Goal: Task Accomplishment & Management: Manage account settings

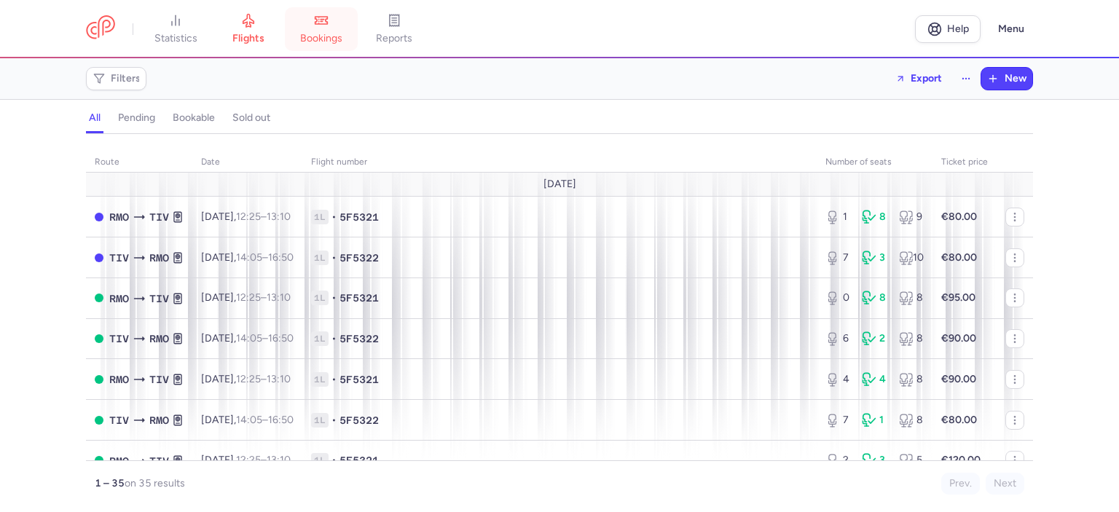
click at [339, 23] on link "bookings" at bounding box center [321, 29] width 73 height 32
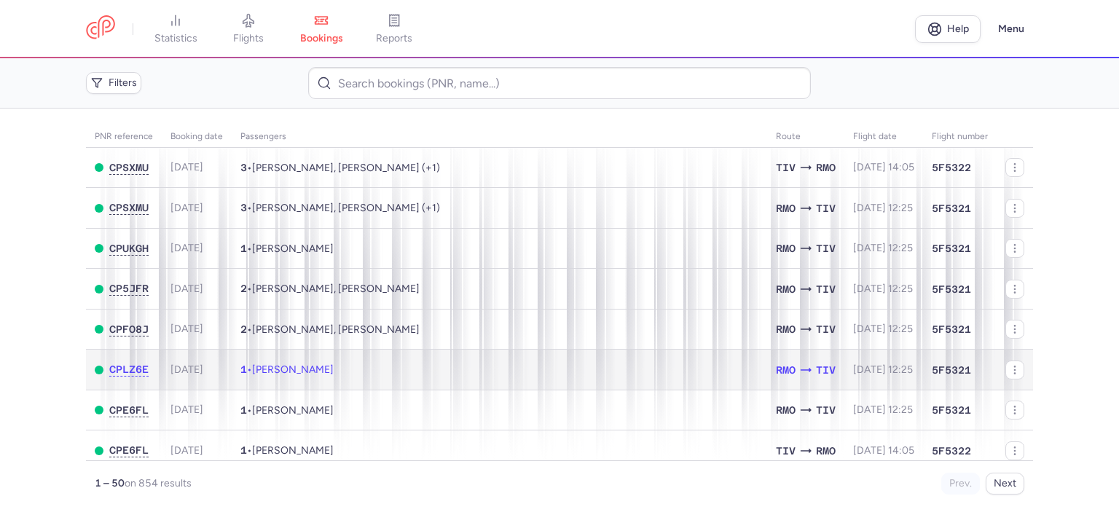
click at [454, 376] on td "1 • Siuzanna PANA" at bounding box center [500, 370] width 536 height 41
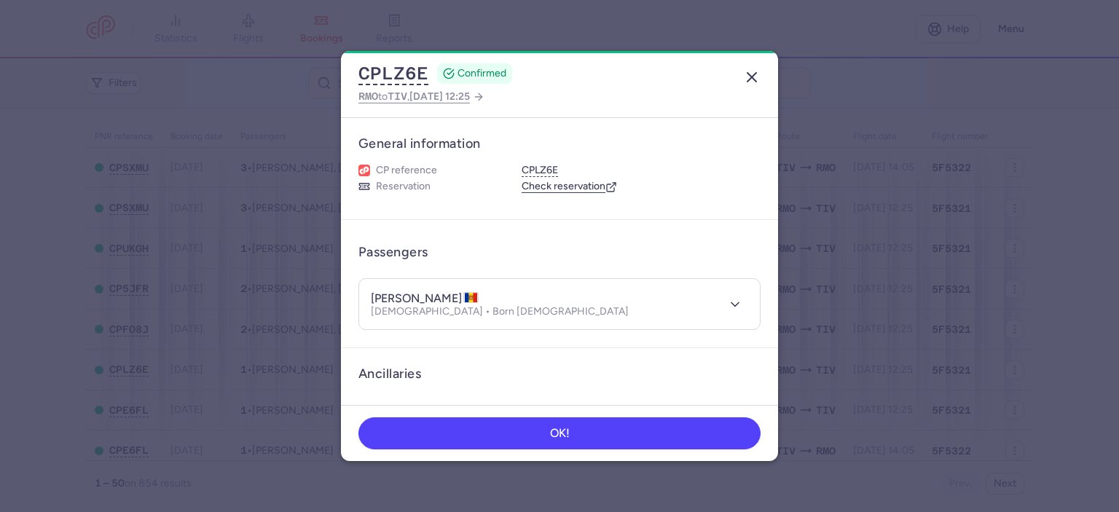
click at [755, 74] on line "button" at bounding box center [752, 77] width 9 height 9
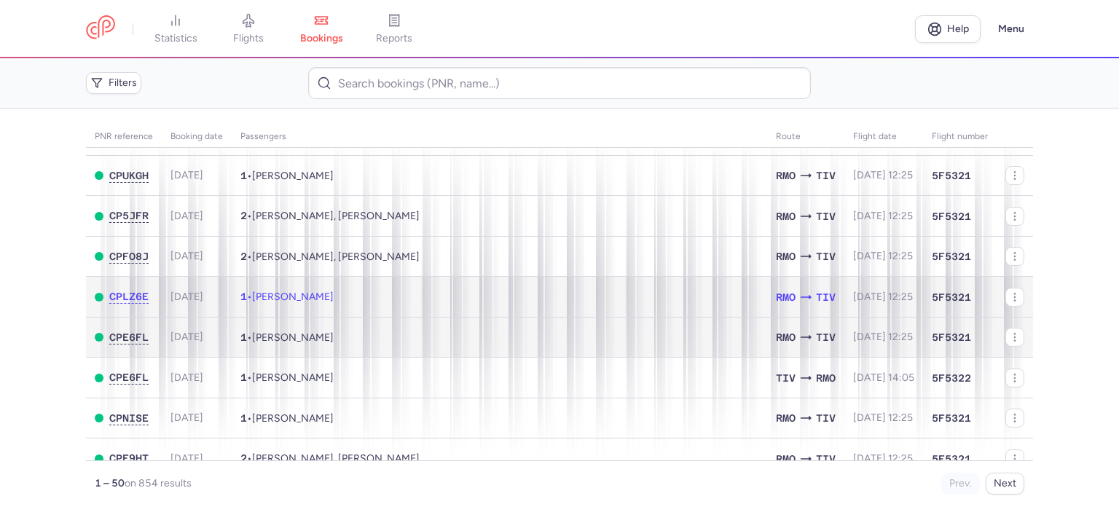
scroll to position [146, 0]
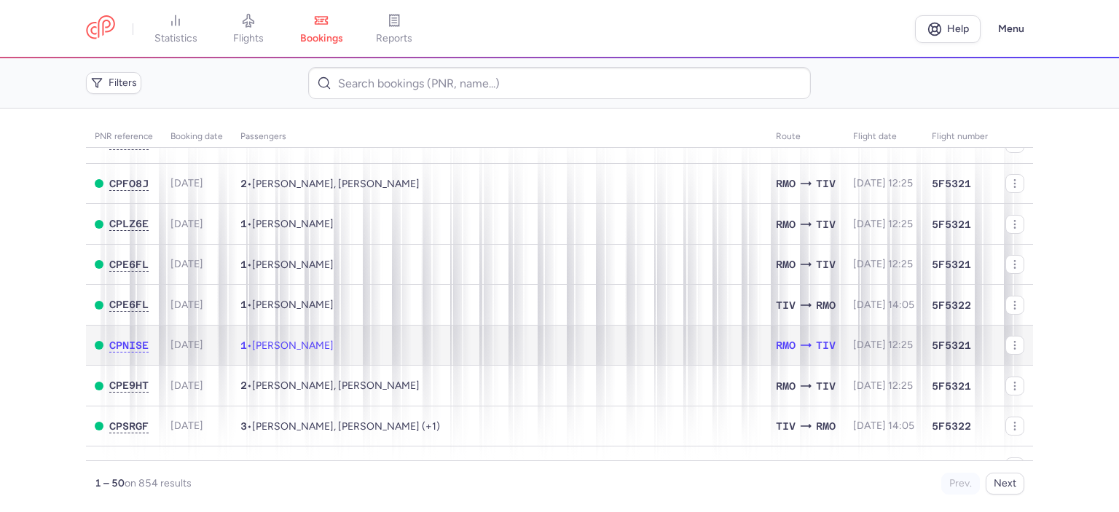
click at [433, 352] on td "1 • [PERSON_NAME]" at bounding box center [500, 345] width 536 height 41
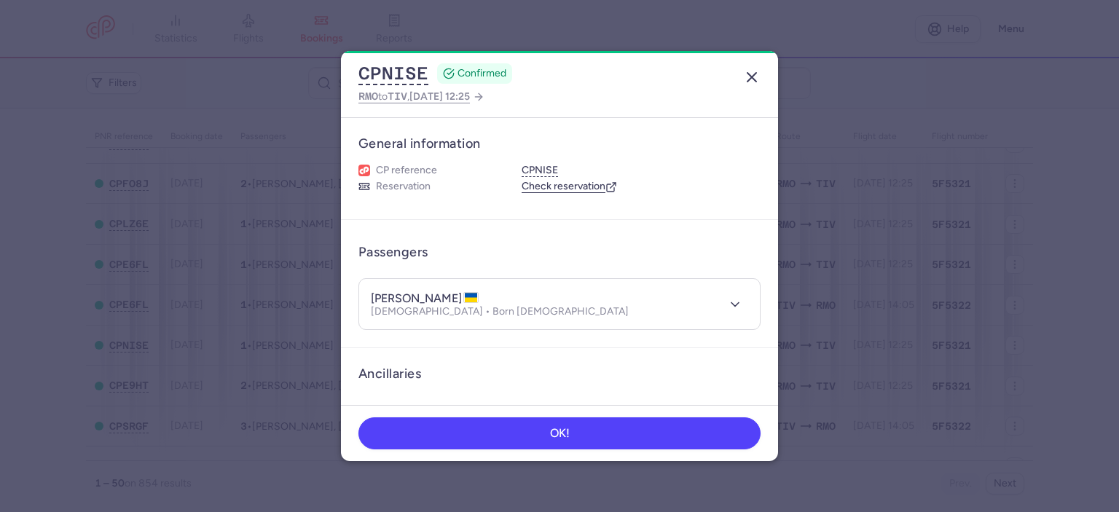
click at [755, 82] on icon "button" at bounding box center [751, 76] width 17 height 17
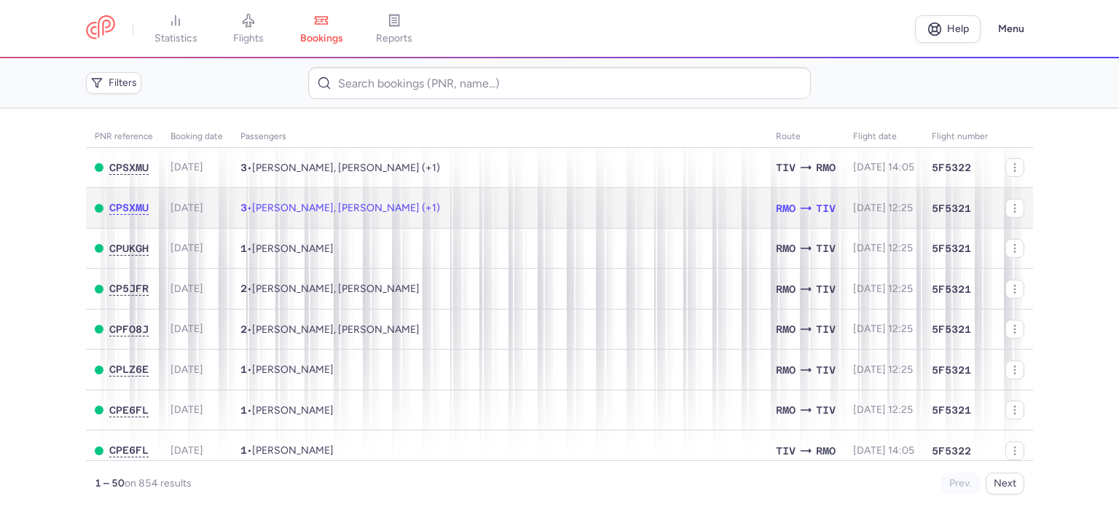
click at [296, 208] on span "[PERSON_NAME], [PERSON_NAME] (+1)" at bounding box center [346, 208] width 188 height 12
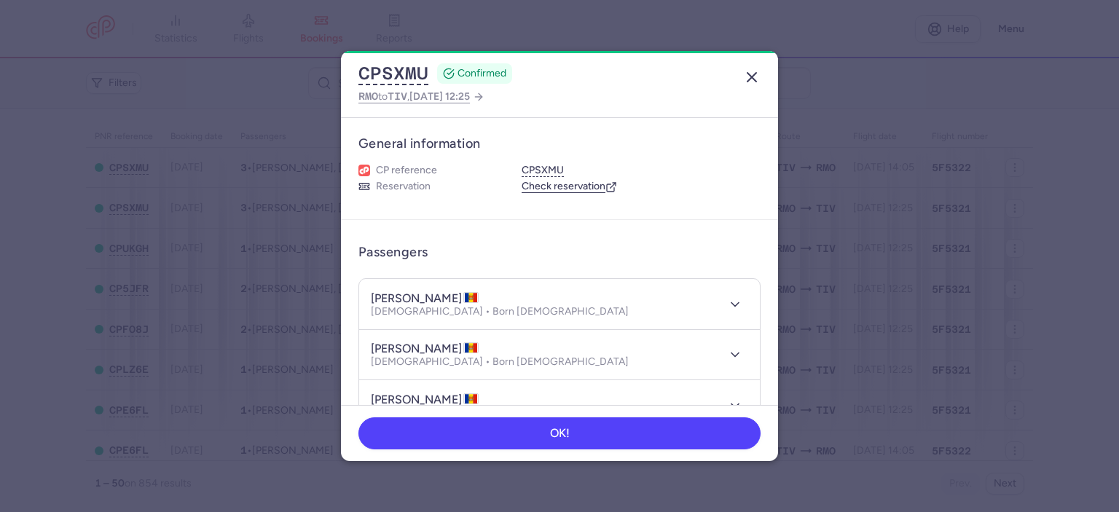
click at [750, 79] on line "button" at bounding box center [752, 77] width 9 height 9
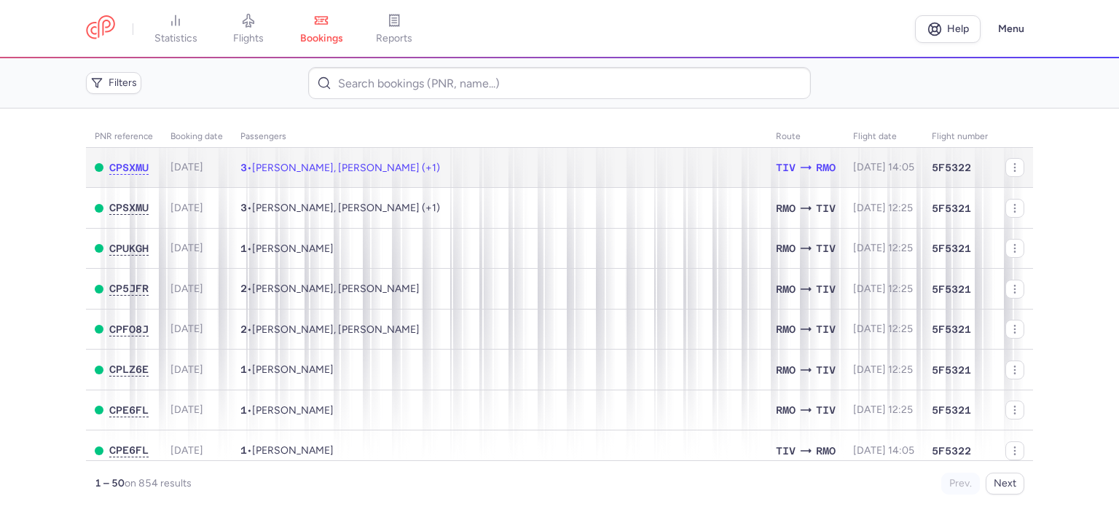
click at [449, 176] on td "3 • [PERSON_NAME], [PERSON_NAME] (+1)" at bounding box center [500, 168] width 536 height 40
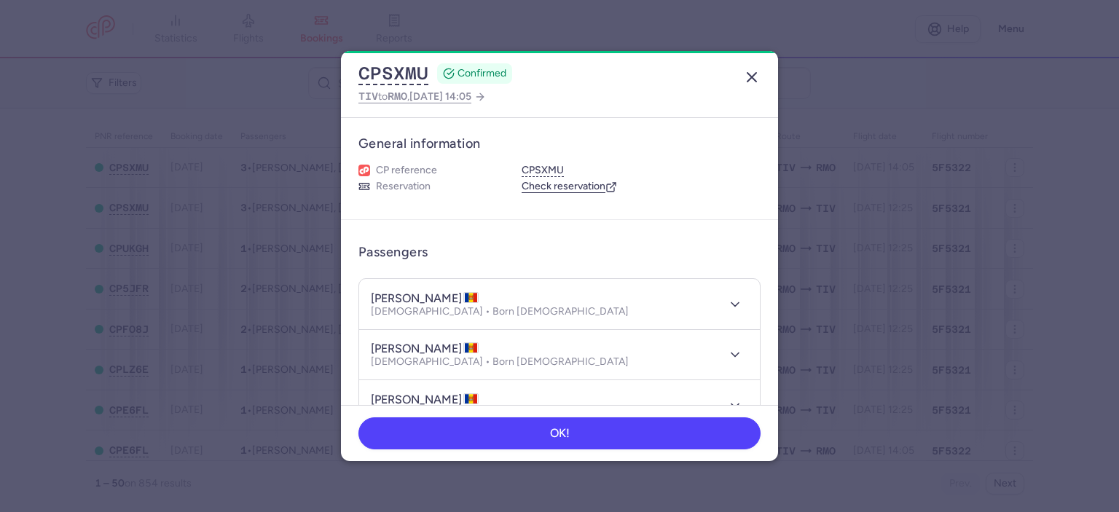
click at [750, 82] on icon "button" at bounding box center [751, 76] width 17 height 17
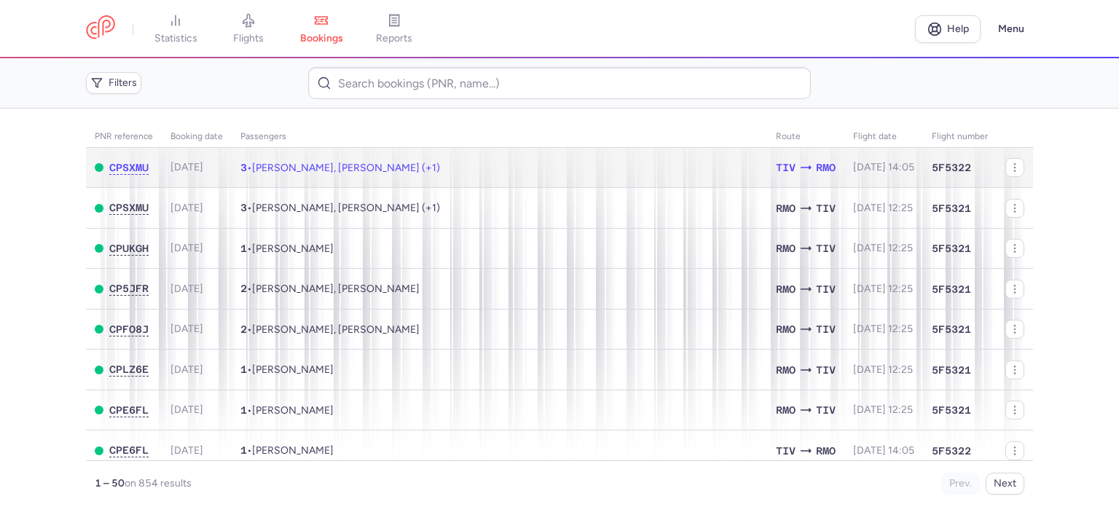
click at [490, 174] on td "3 • [PERSON_NAME], [PERSON_NAME] (+1)" at bounding box center [500, 168] width 536 height 40
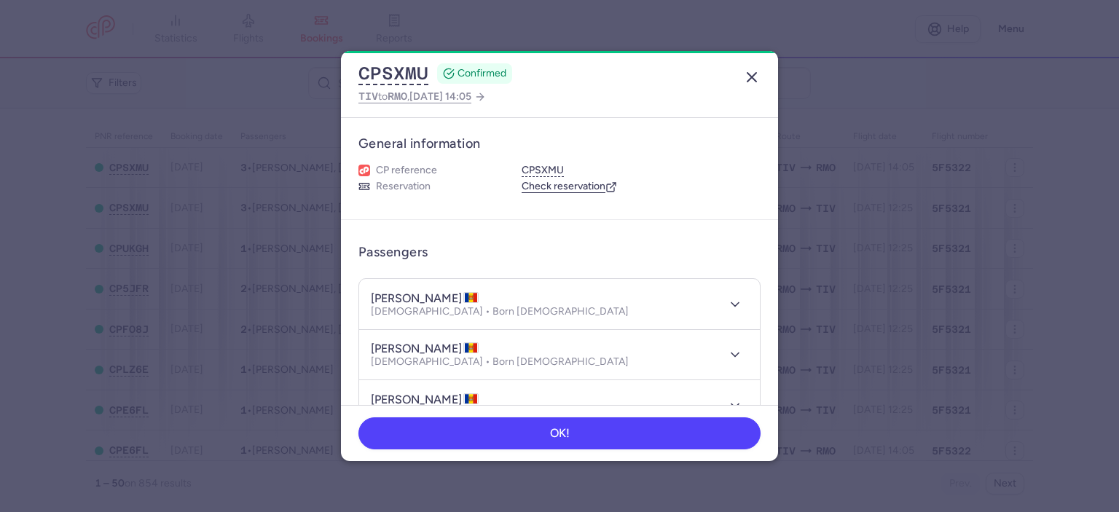
click at [750, 75] on line "button" at bounding box center [752, 77] width 9 height 9
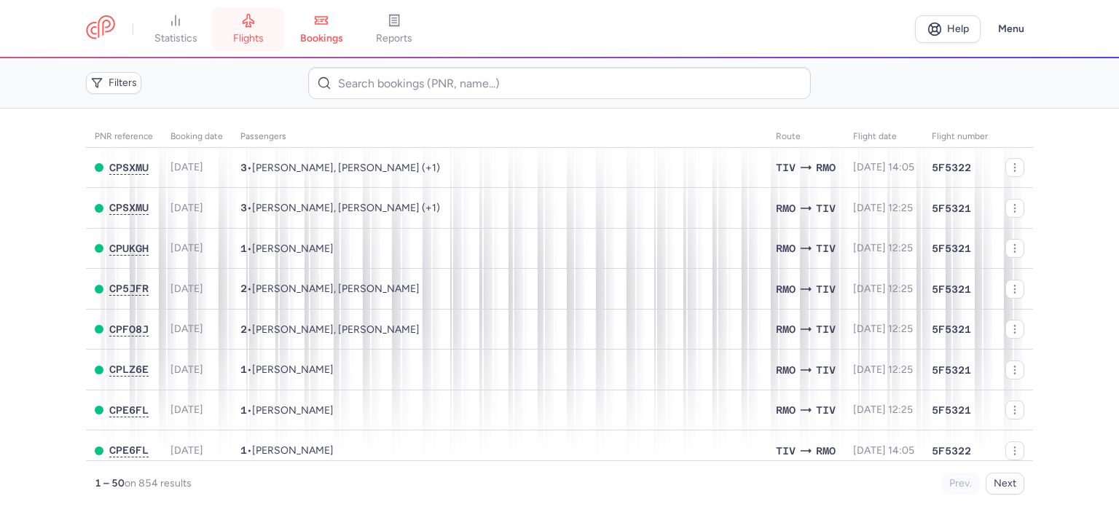
click at [251, 29] on link "flights" at bounding box center [248, 29] width 73 height 32
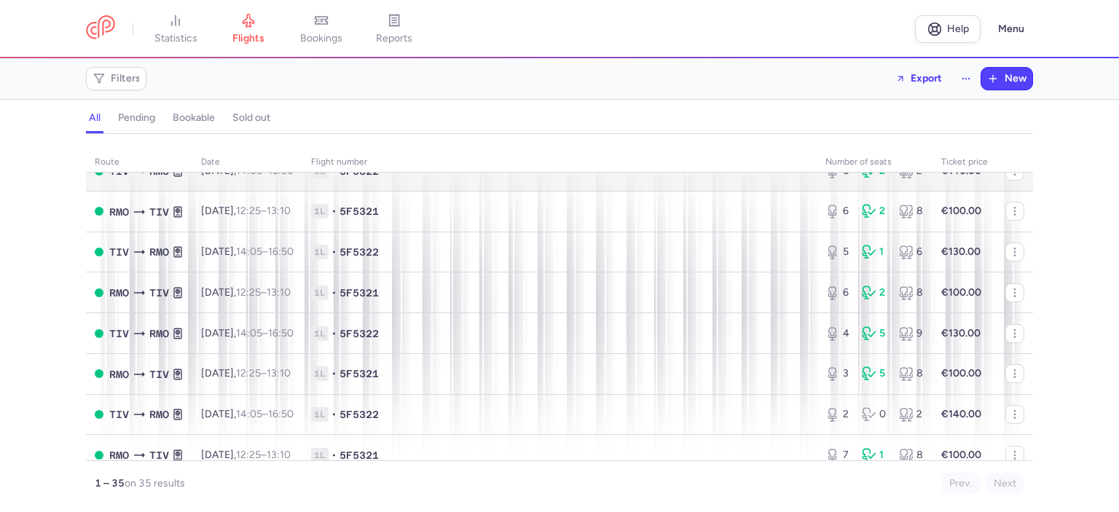
scroll to position [437, 0]
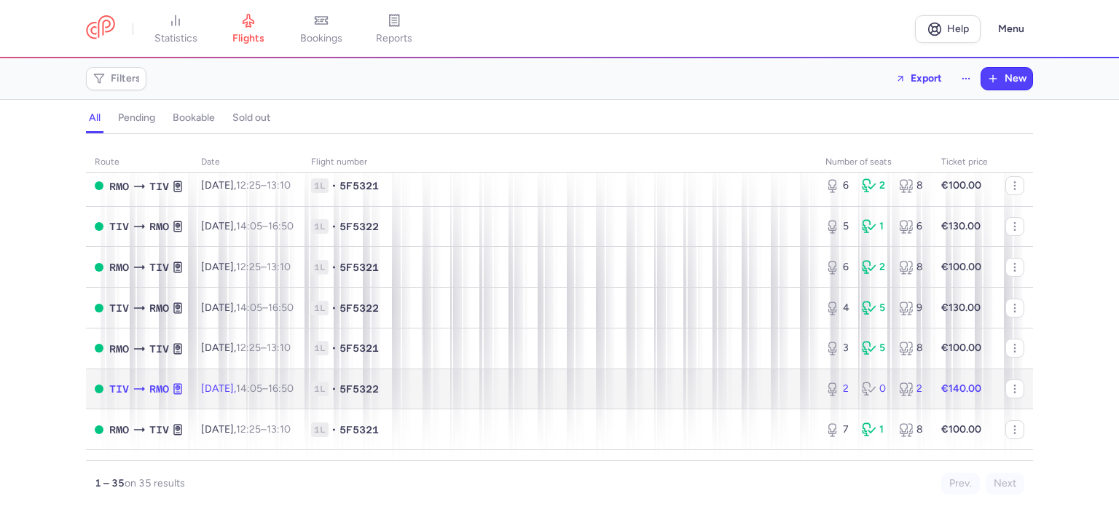
click at [886, 402] on div "2 0 2" at bounding box center [875, 389] width 110 height 26
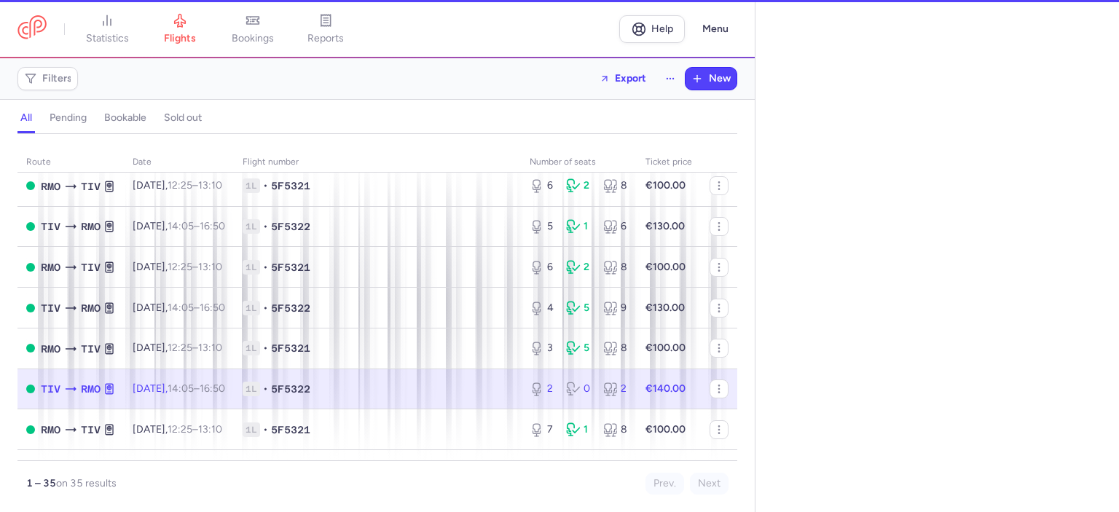
select select "hours"
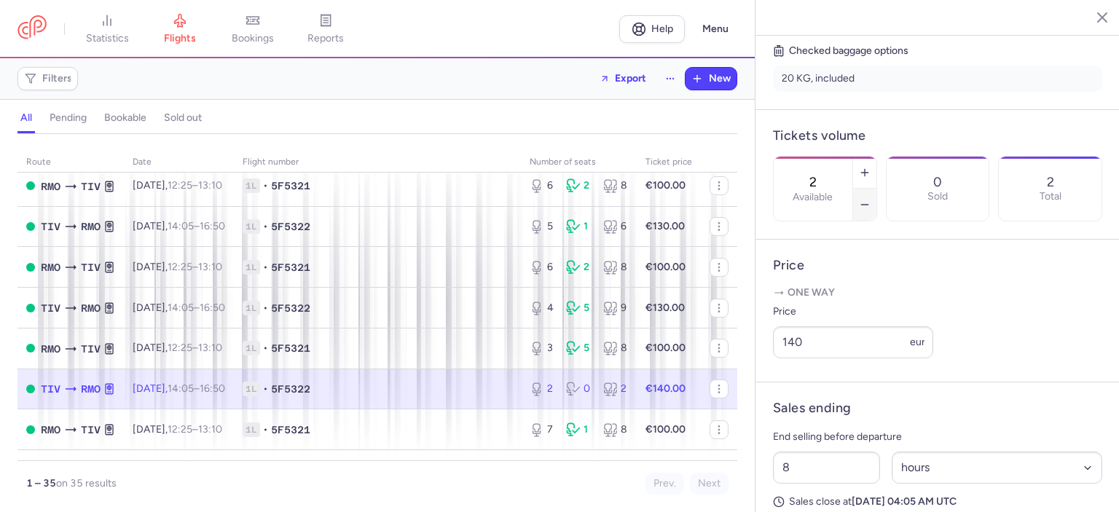
scroll to position [437, 0]
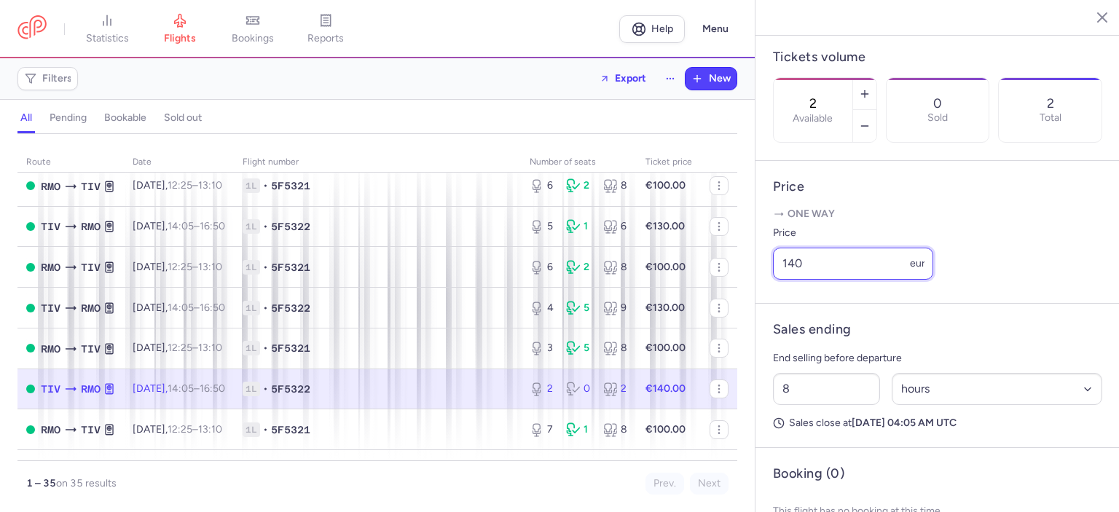
click at [809, 280] on input "140" at bounding box center [853, 264] width 160 height 32
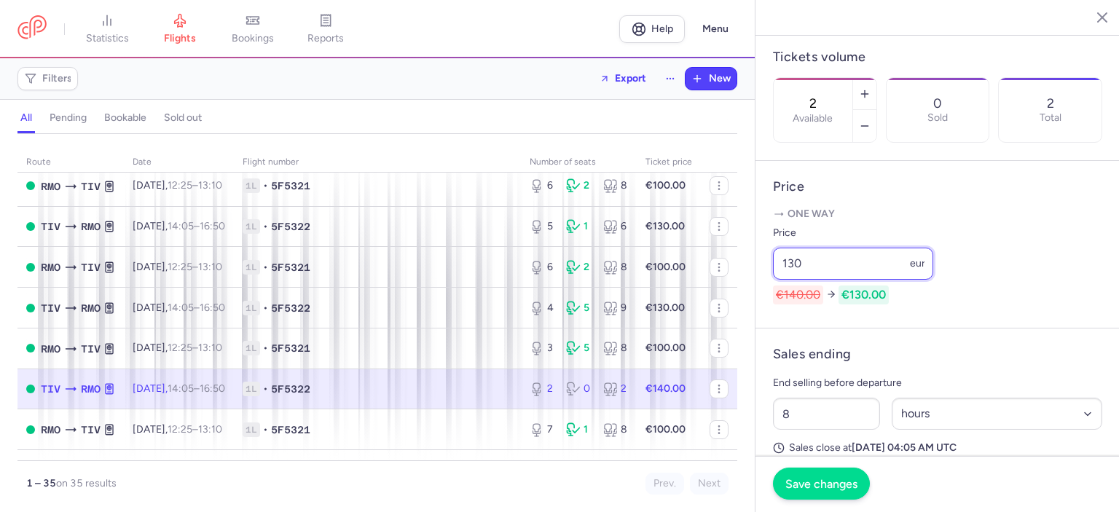
type input "130"
click at [830, 493] on button "Save changes" at bounding box center [821, 484] width 97 height 32
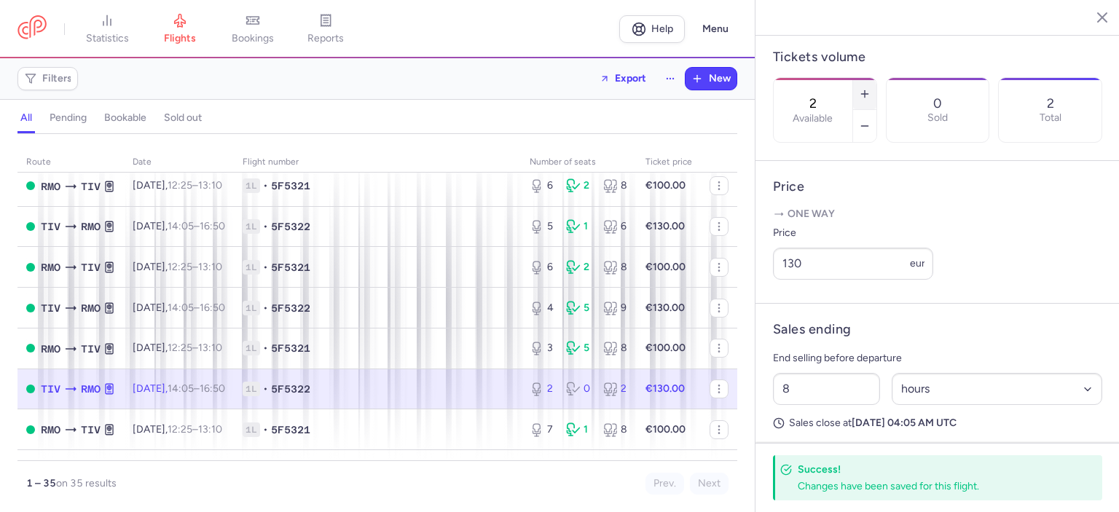
click at [876, 78] on button "button" at bounding box center [864, 94] width 23 height 32
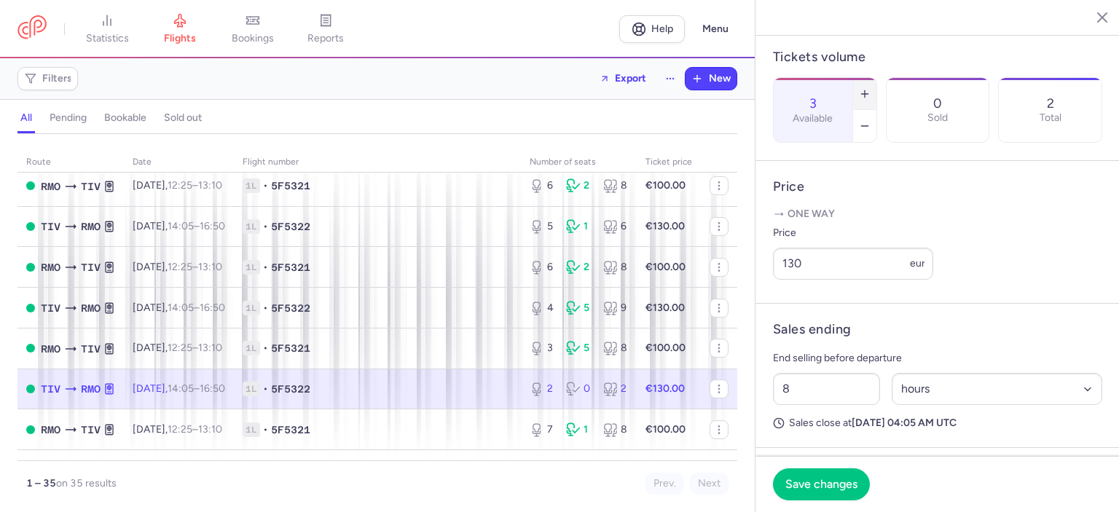
click at [876, 78] on button "button" at bounding box center [864, 94] width 23 height 32
click at [839, 484] on span "Save changes" at bounding box center [821, 483] width 72 height 13
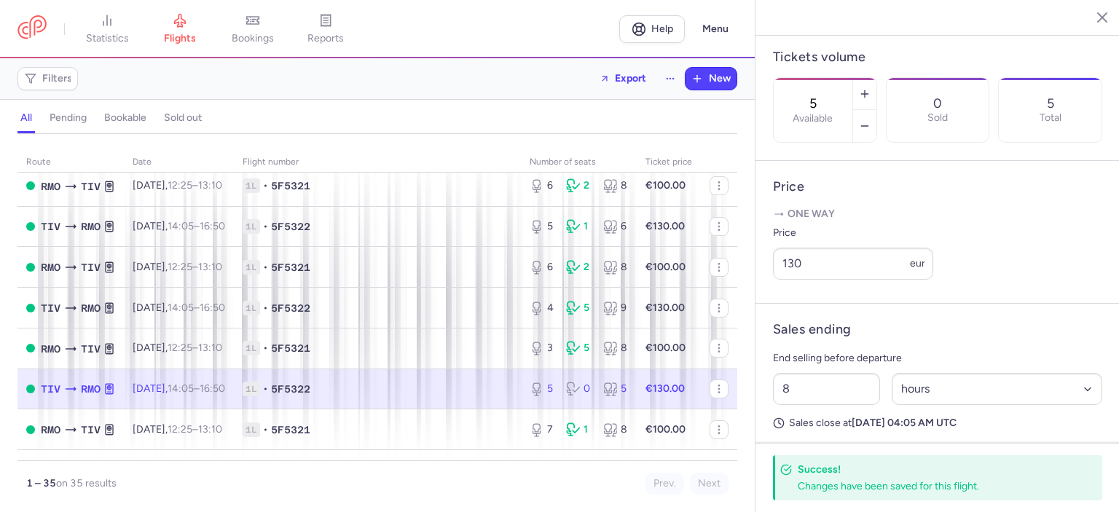
click at [1005, 304] on article "Price One way Price 130 eur" at bounding box center [938, 232] width 364 height 143
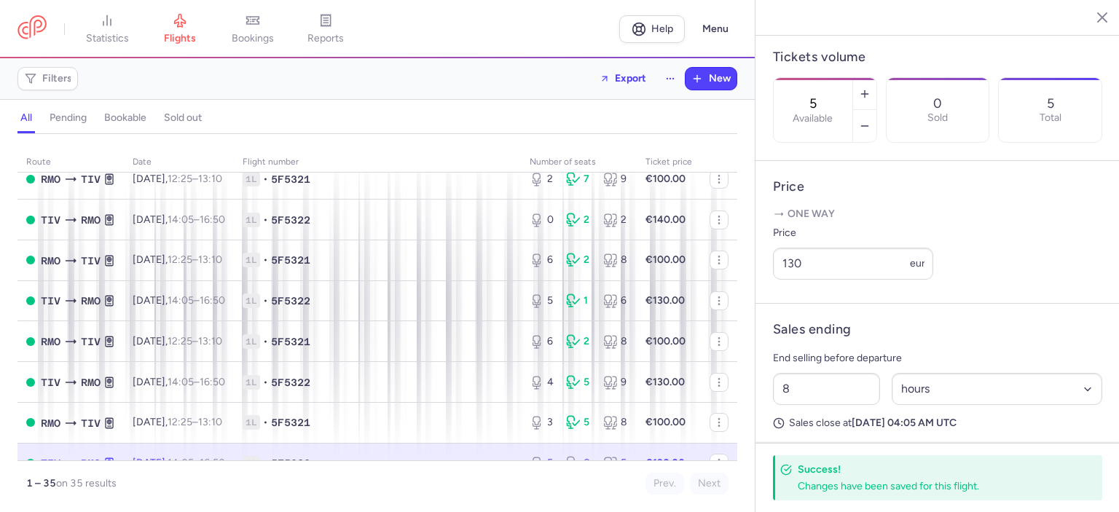
scroll to position [290, 0]
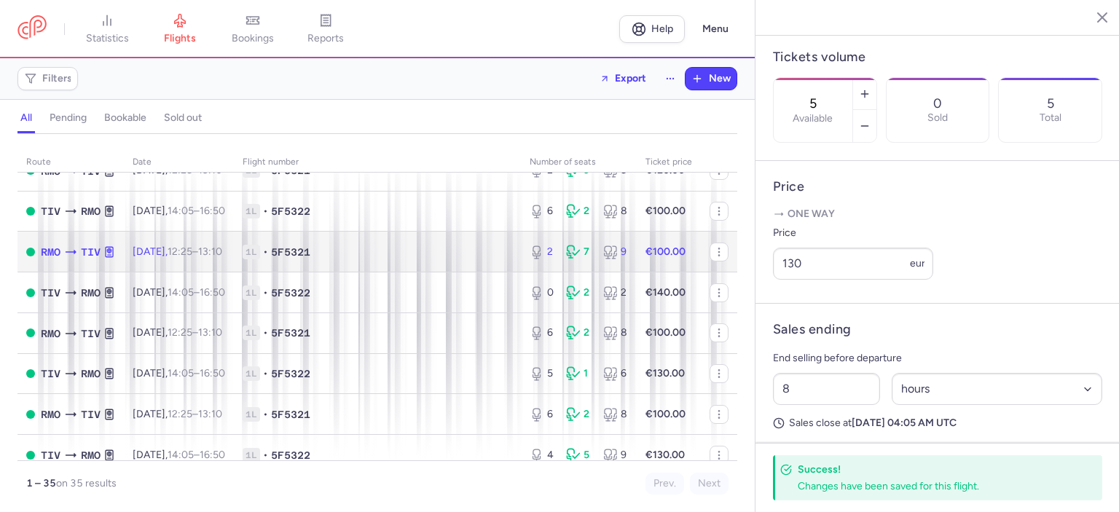
click at [524, 256] on div "2 7 9" at bounding box center [579, 252] width 110 height 26
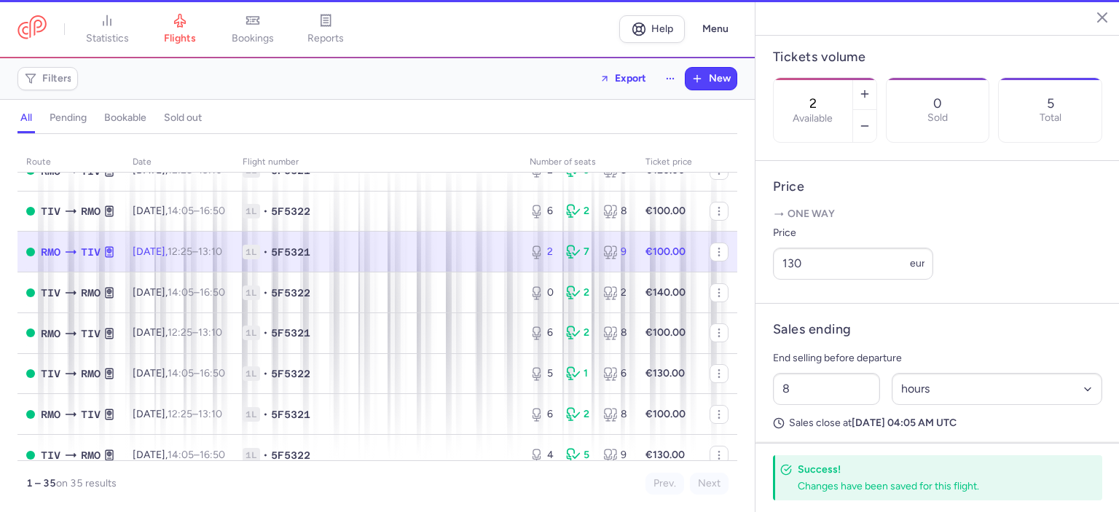
scroll to position [449, 0]
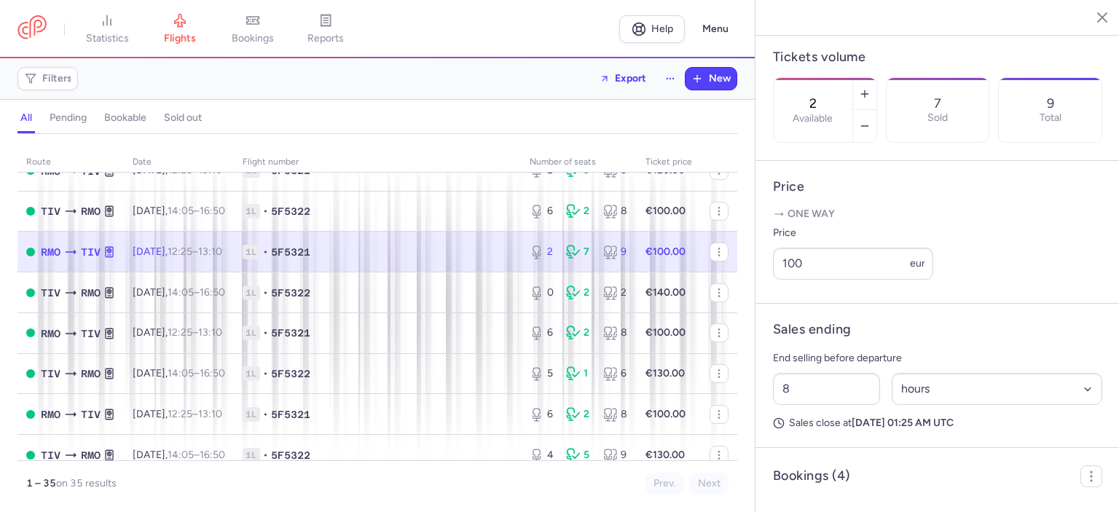
click at [983, 138] on section "2 Available 7 Sold 9 Total" at bounding box center [937, 110] width 329 height 66
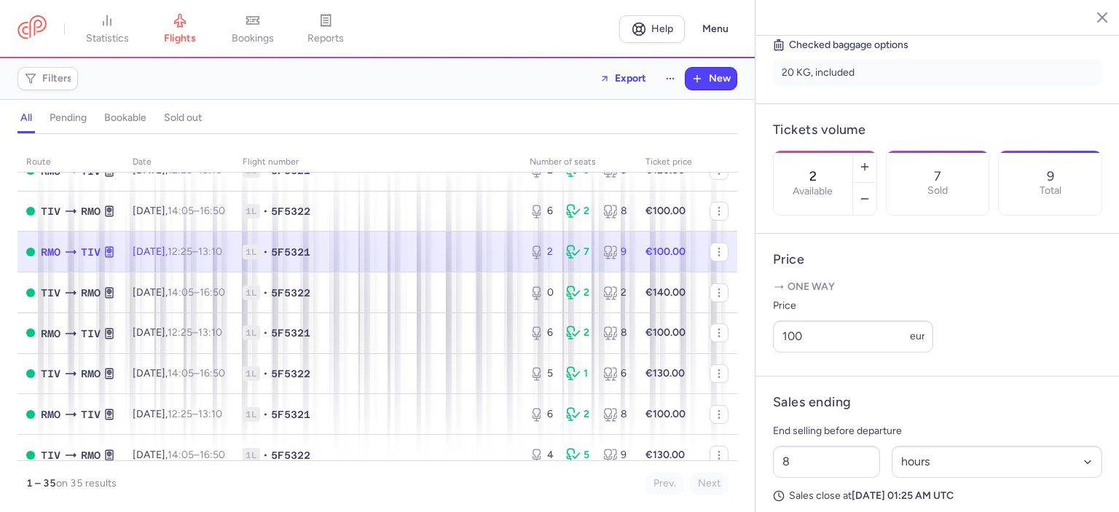
scroll to position [217, 0]
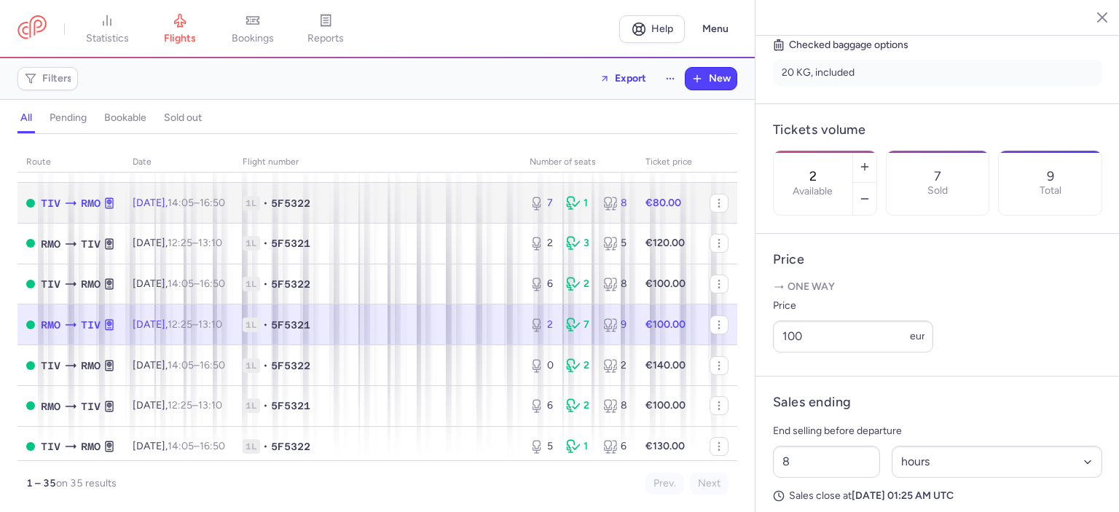
click at [376, 209] on span "1L • 5F5322" at bounding box center [378, 203] width 270 height 15
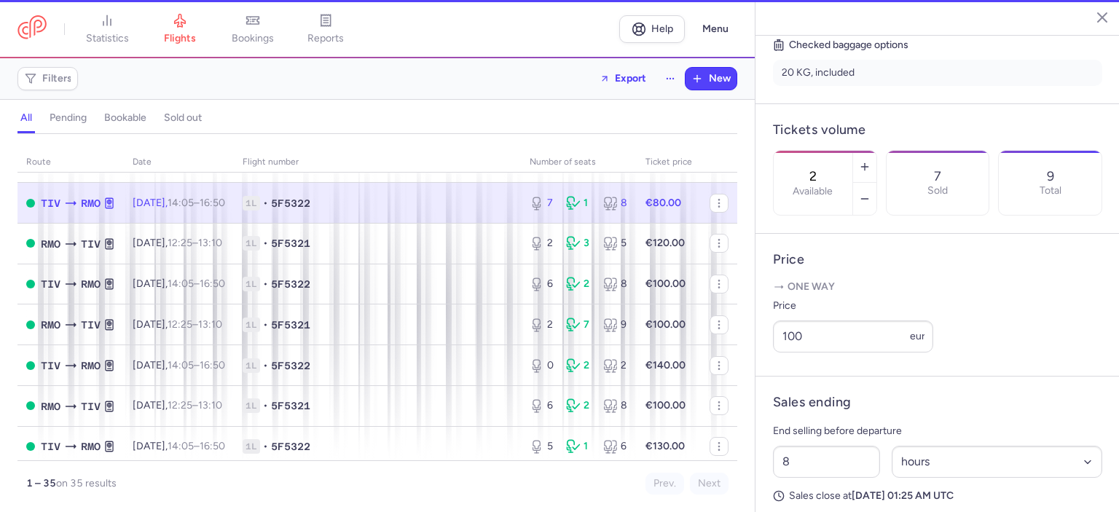
type input "7"
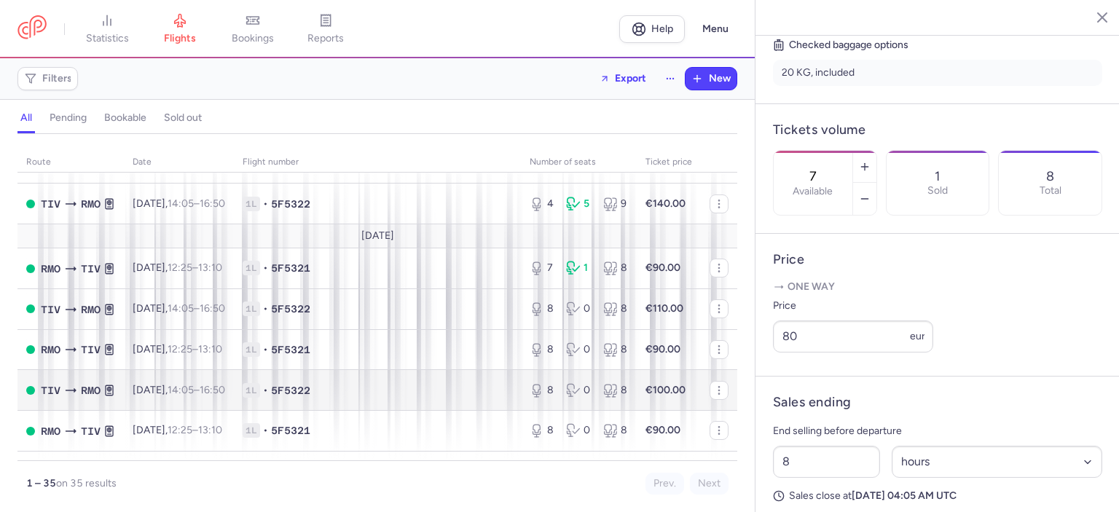
scroll to position [729, 0]
